Goal: Task Accomplishment & Management: Use online tool/utility

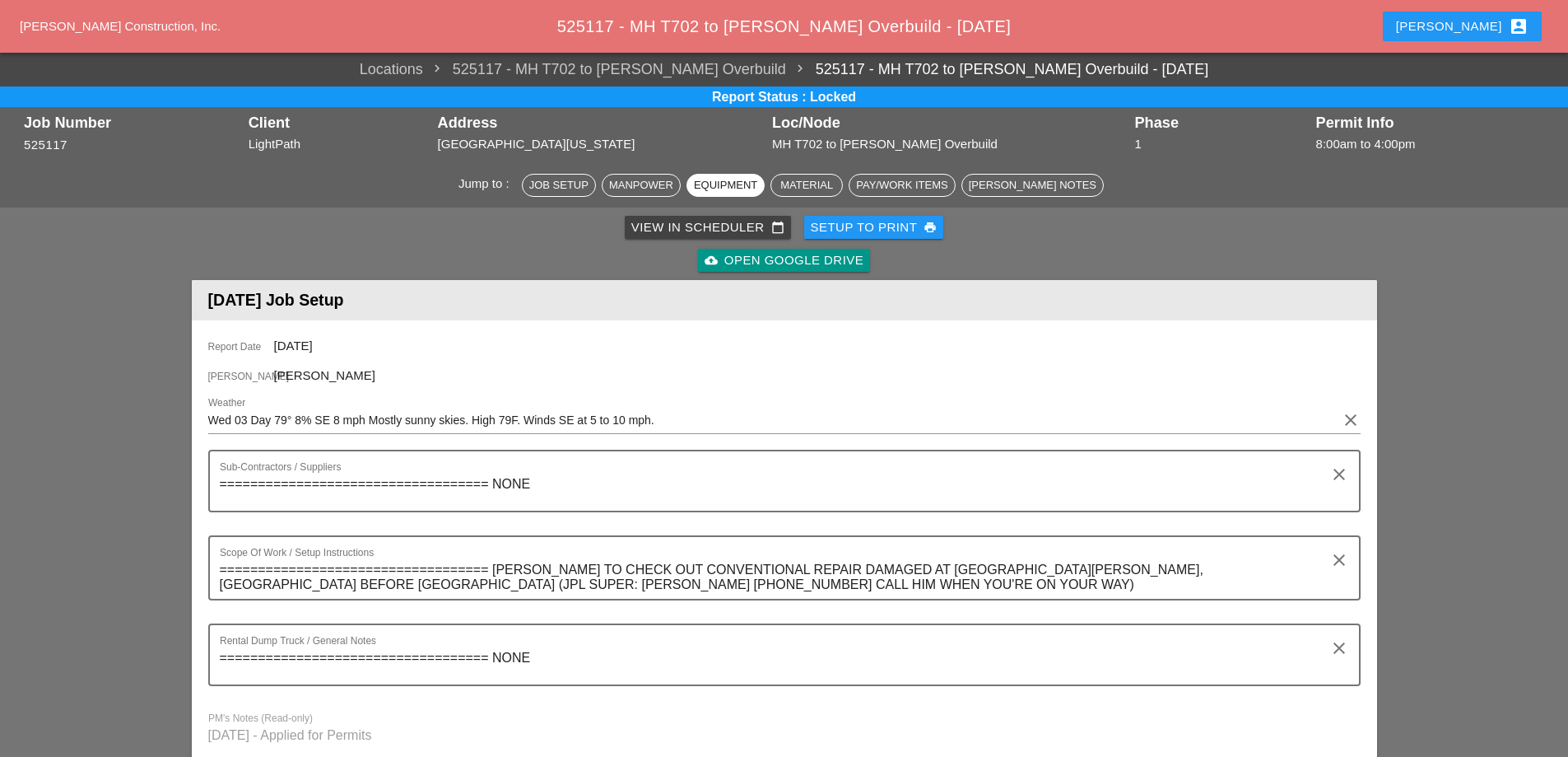
scroll to position [1070, 0]
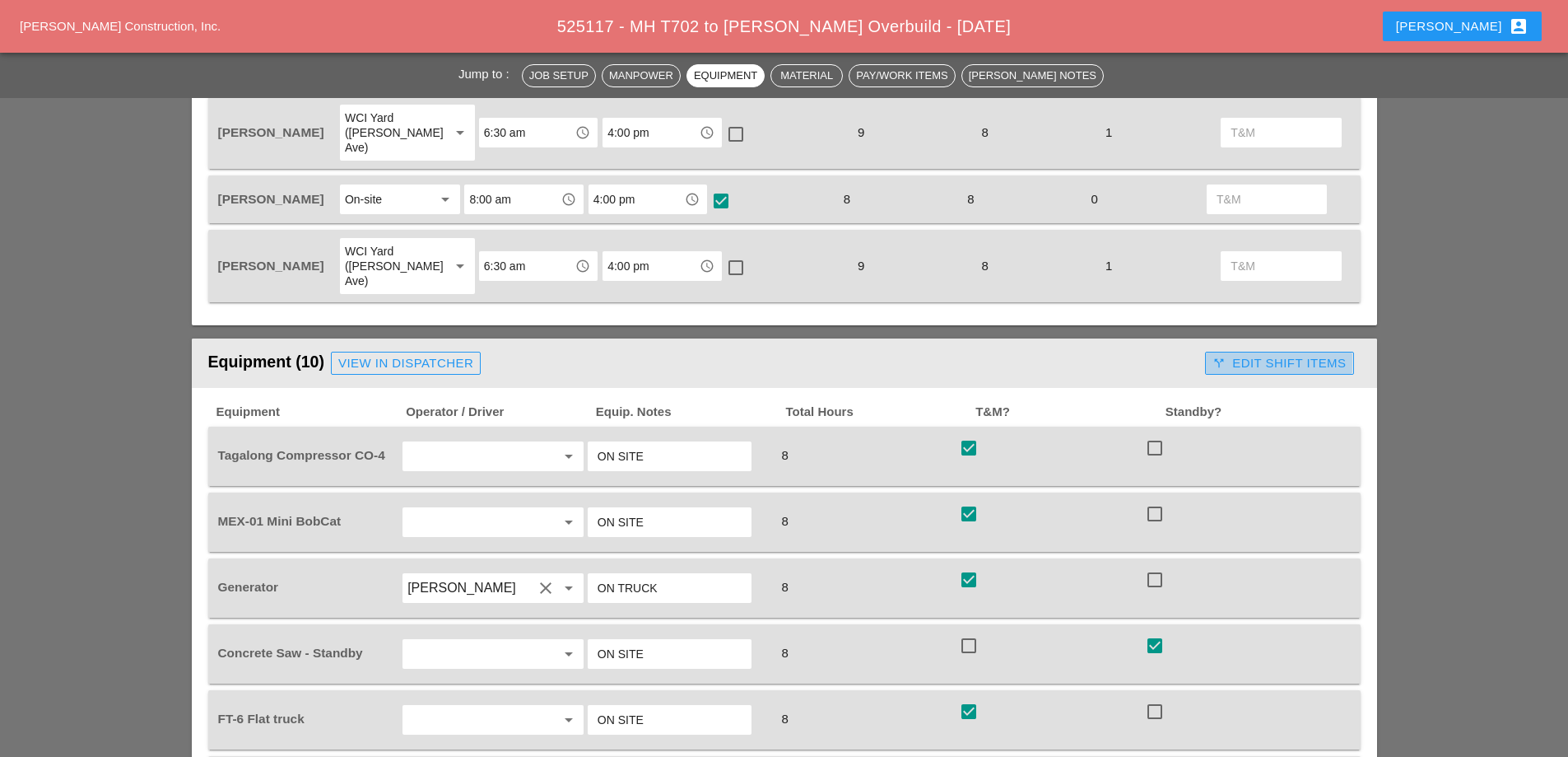
click at [1282, 354] on div "call_split Edit Shift Items" at bounding box center [1280, 363] width 134 height 19
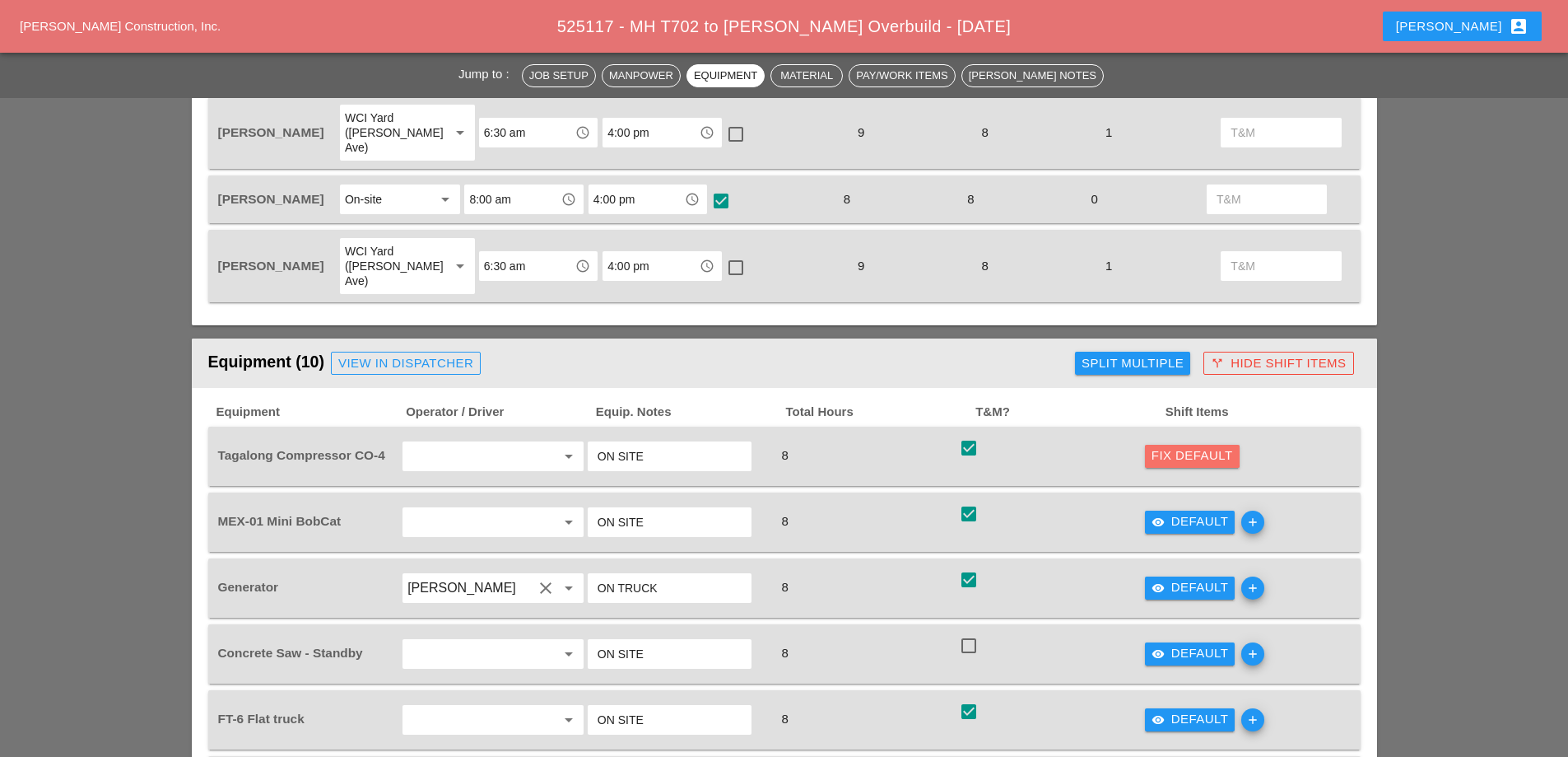
click at [1182, 446] on div "Fix Default" at bounding box center [1192, 455] width 82 height 19
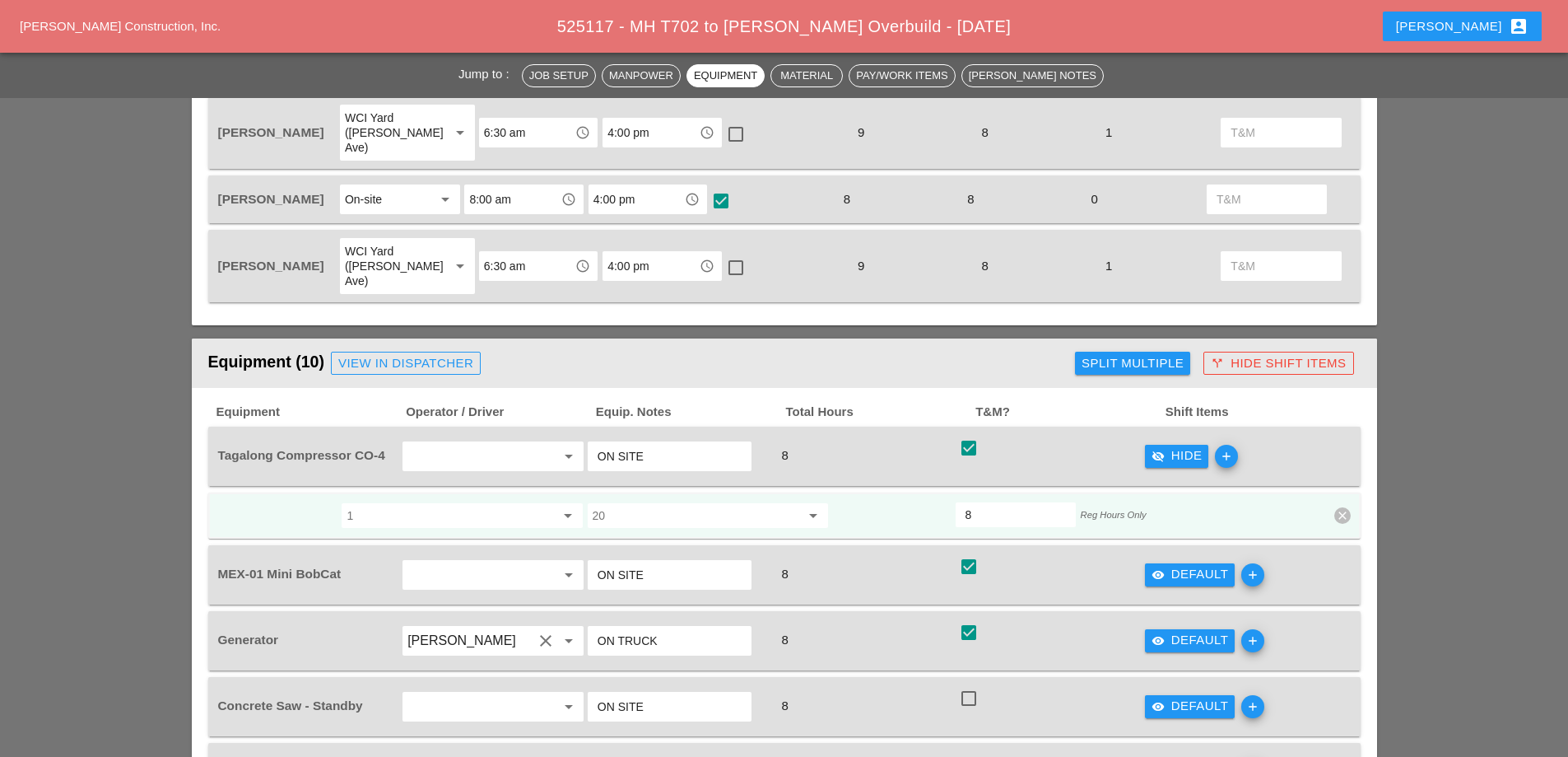
click at [1179, 446] on div "visibility_off Hide" at bounding box center [1177, 455] width 51 height 19
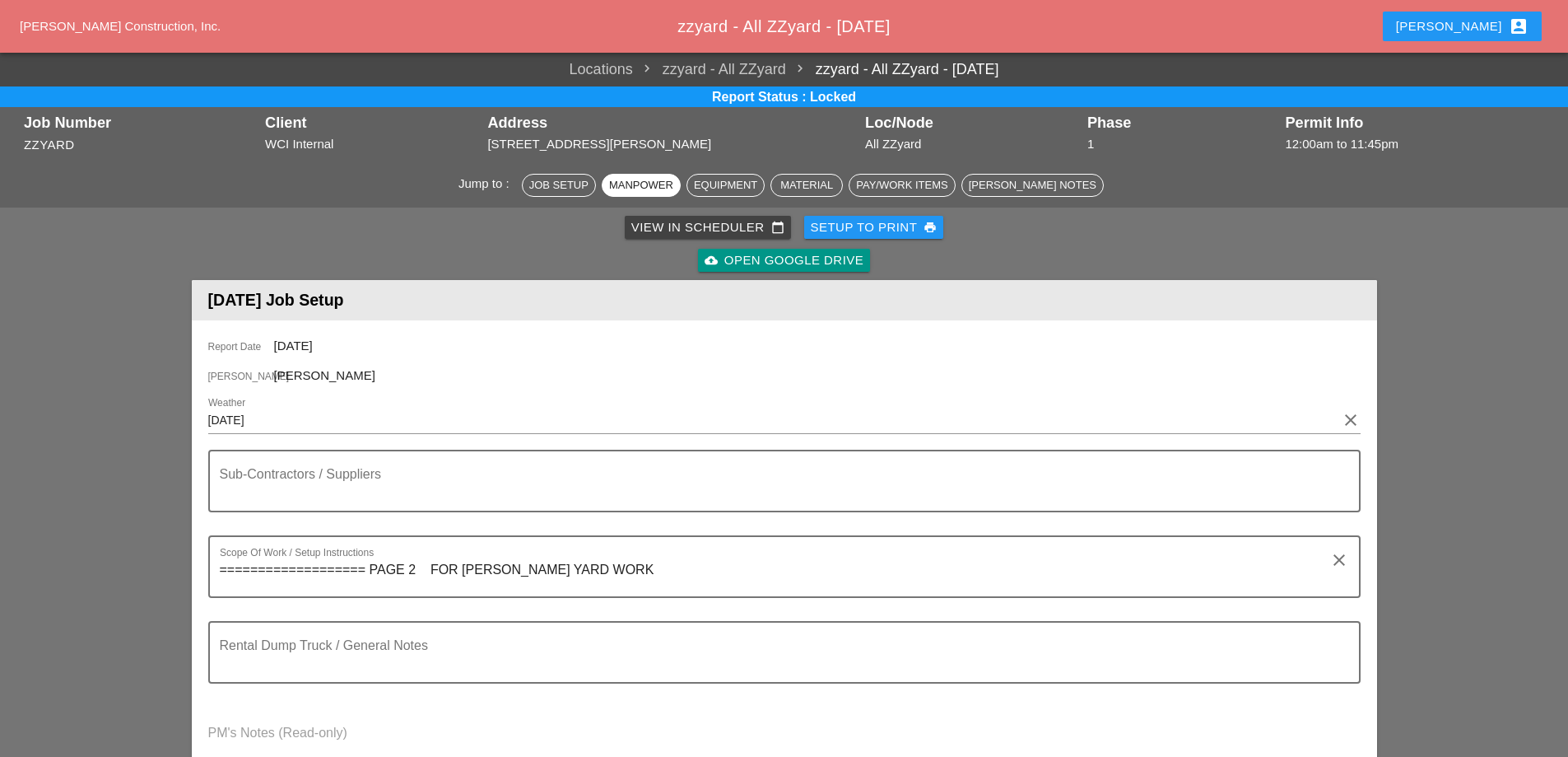
scroll to position [83, 0]
